Goal: Information Seeking & Learning: Compare options

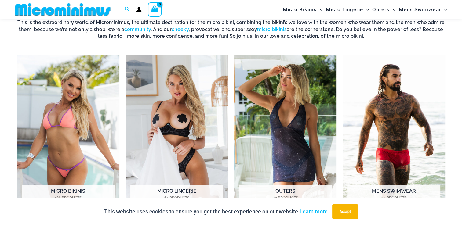
scroll to position [247, 0]
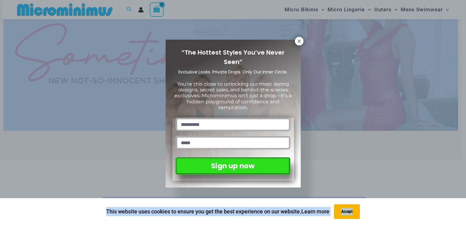
drag, startPoint x: 466, startPoint y: 36, endPoint x: 466, endPoint y: 33, distance: 3.4
click at [411, 146] on div "“The Hottest Styles You’ve Never Seen” Exclusive Looks. Private Drops. Only Our…" at bounding box center [233, 112] width 466 height 225
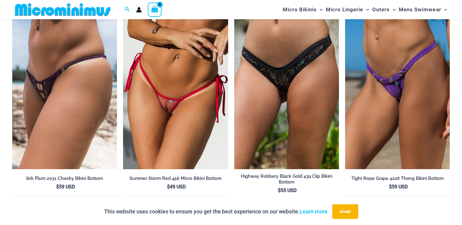
scroll to position [1720, 0]
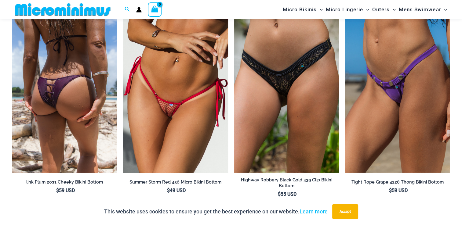
click at [42, 107] on img at bounding box center [64, 94] width 105 height 157
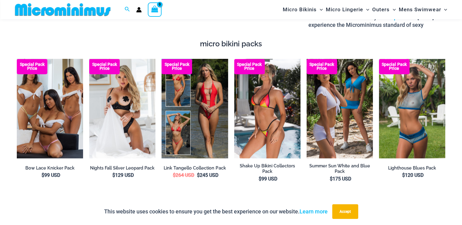
scroll to position [1034, 0]
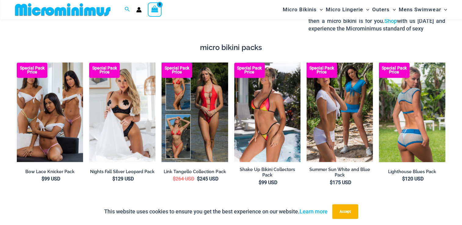
click at [424, 91] on img at bounding box center [412, 112] width 66 height 99
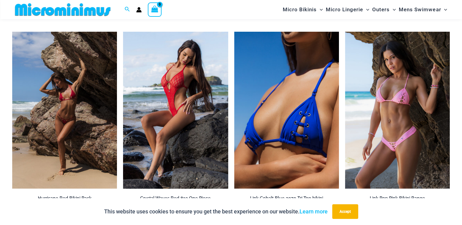
scroll to position [1447, 0]
